Goal: Transaction & Acquisition: Book appointment/travel/reservation

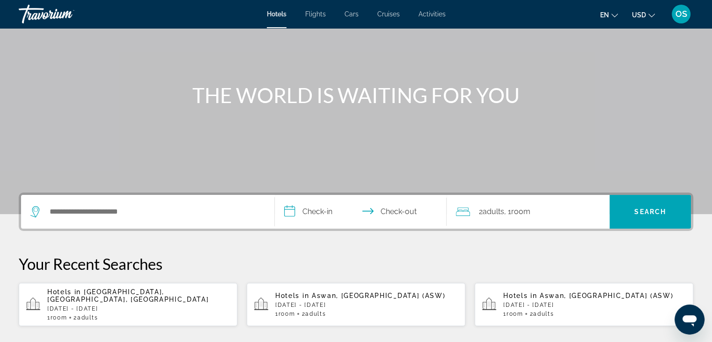
scroll to position [68, 0]
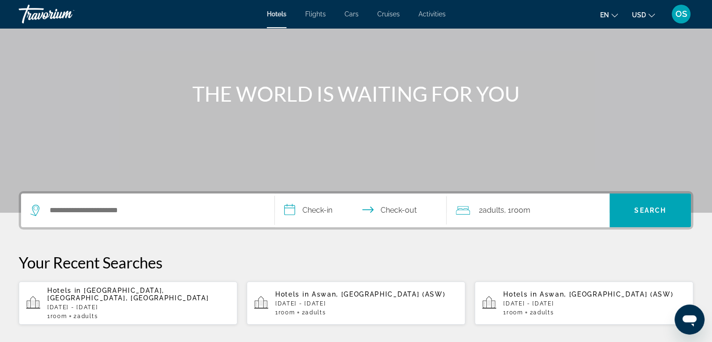
click at [319, 14] on span "Flights" at bounding box center [315, 13] width 21 height 7
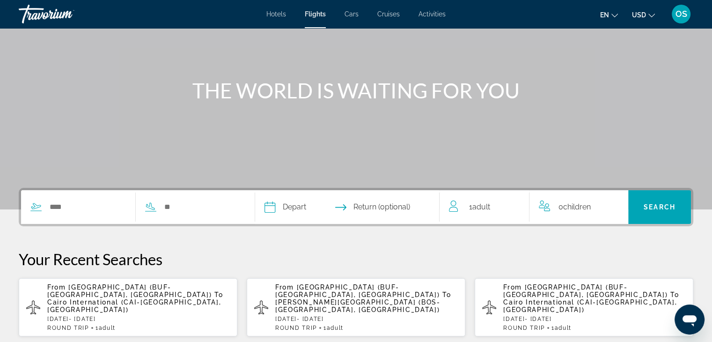
scroll to position [75, 0]
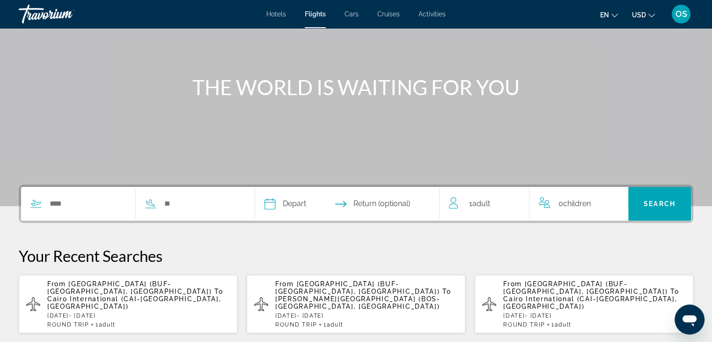
click at [168, 312] on p "[DATE] - [DATE]" at bounding box center [138, 315] width 182 height 7
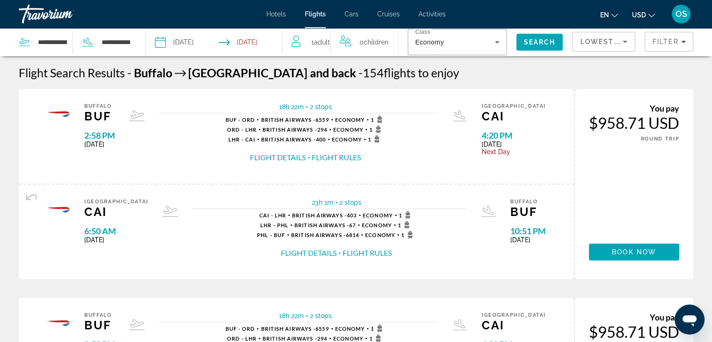
click at [299, 156] on button "Flight Details" at bounding box center [278, 157] width 56 height 10
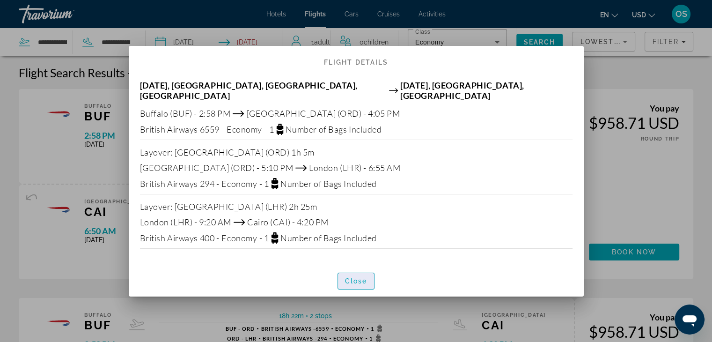
click at [362, 281] on span "button" at bounding box center [356, 281] width 36 height 22
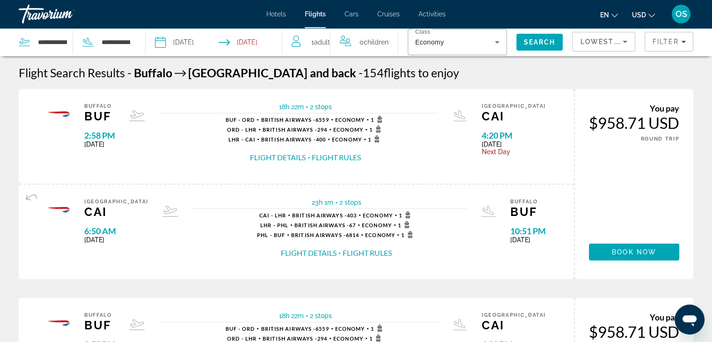
click at [682, 21] on div "OS" at bounding box center [680, 14] width 19 height 19
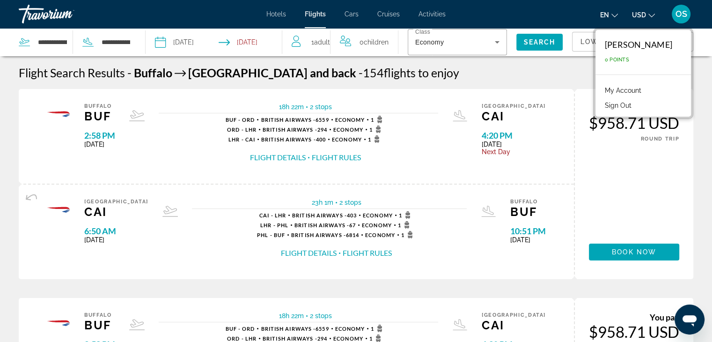
click at [636, 107] on button "Sign Out" at bounding box center [618, 105] width 36 height 12
